Goal: Transaction & Acquisition: Purchase product/service

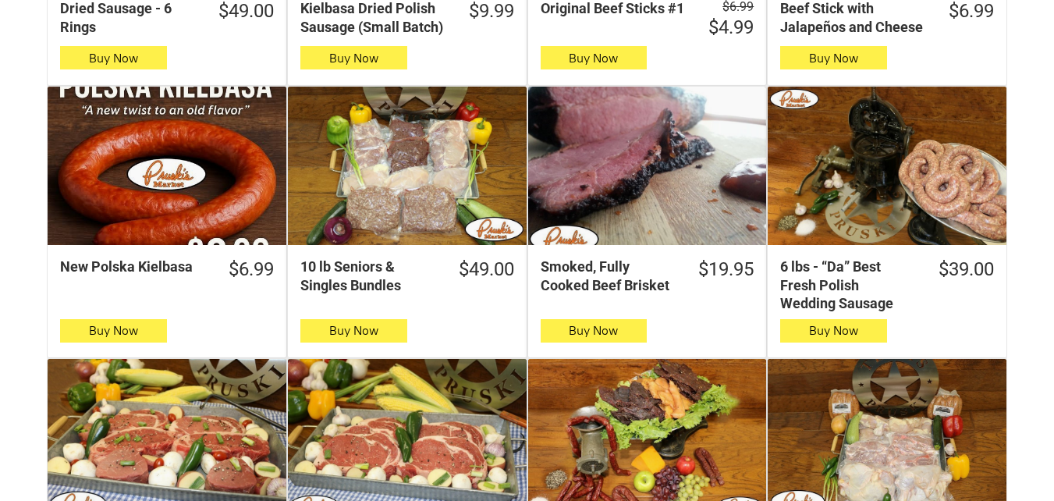
scroll to position [780, 0]
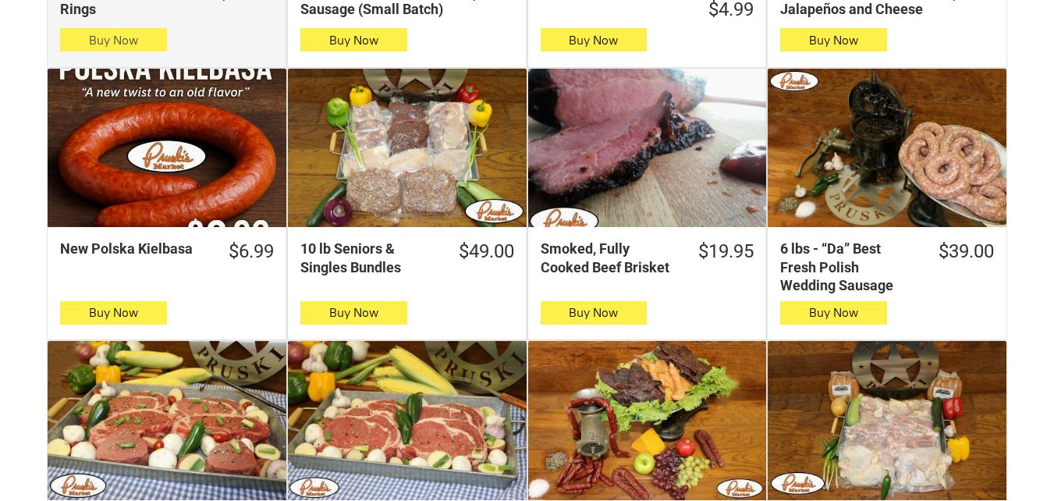
click at [134, 51] on button "Buy Now" at bounding box center [113, 39] width 107 height 23
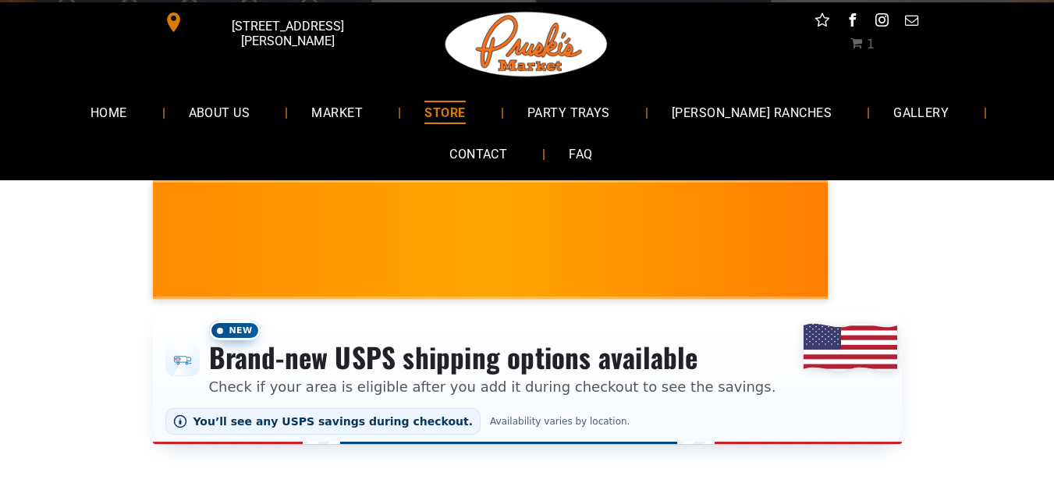
scroll to position [0, 0]
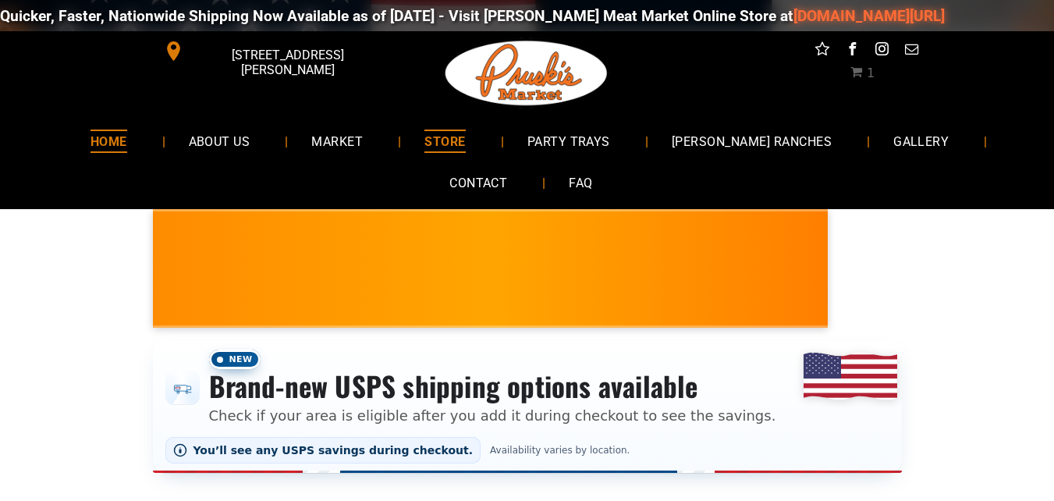
click at [112, 158] on link "HOME" at bounding box center [108, 140] width 83 height 41
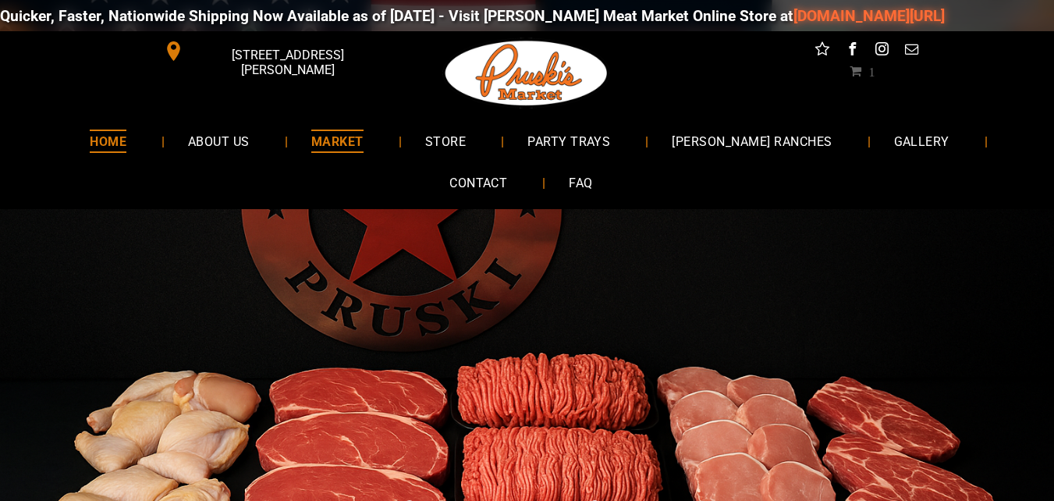
click at [364, 139] on span "MARKET" at bounding box center [337, 141] width 52 height 23
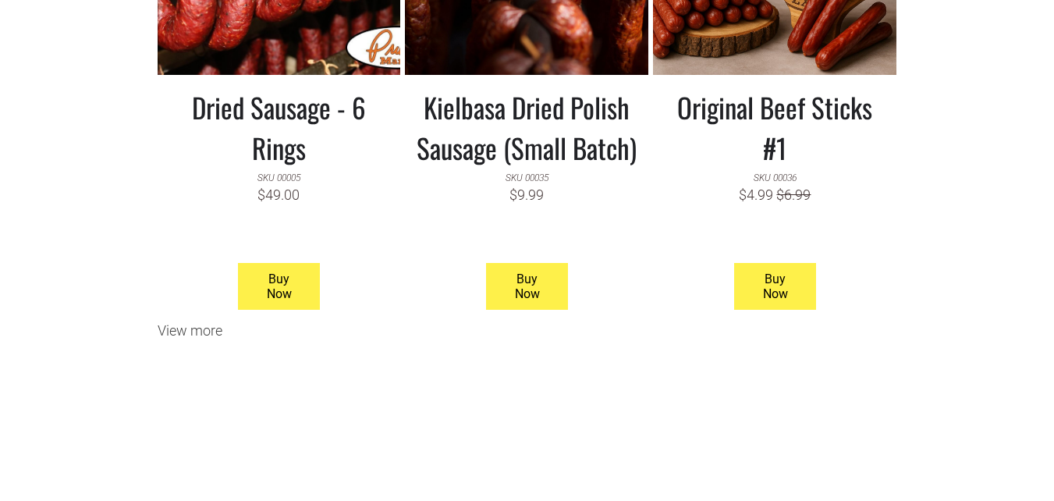
scroll to position [1639, 0]
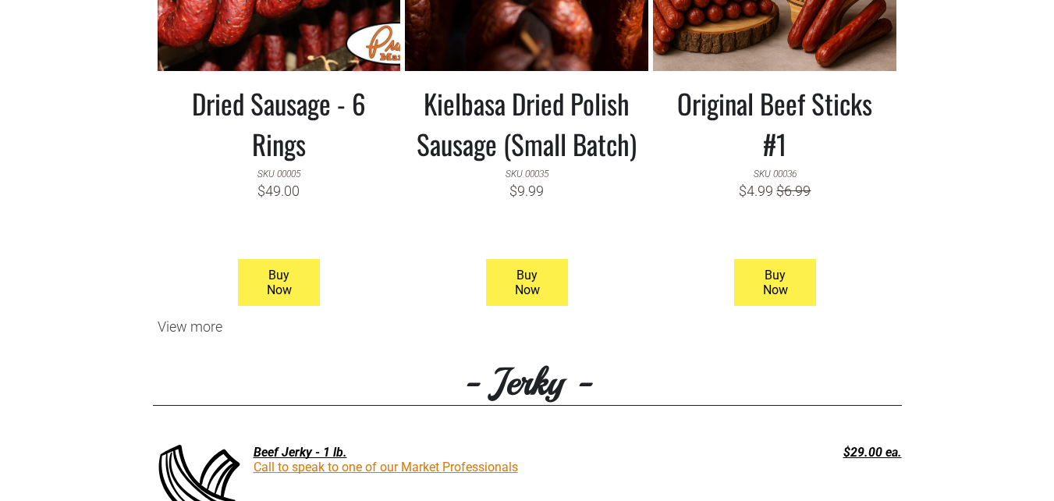
click at [581, 147] on h3 "Kielbasa Dried Polish Sausage (Small Batch)" at bounding box center [527, 123] width 220 height 81
